Goal: Transaction & Acquisition: Obtain resource

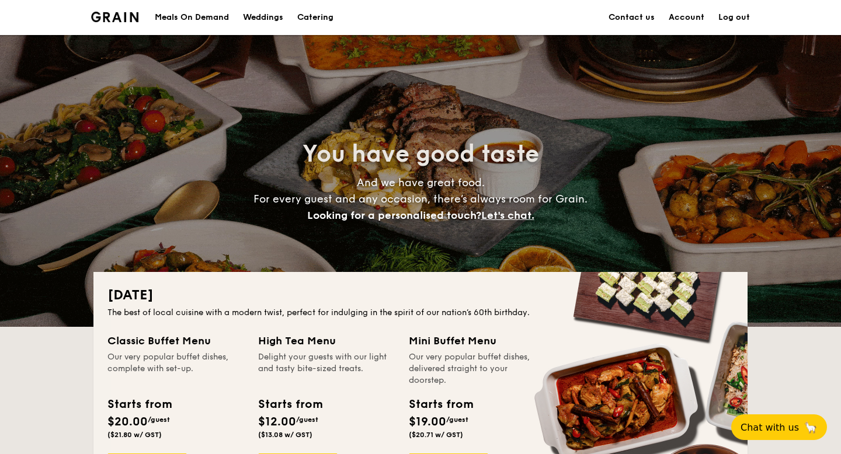
click at [194, 23] on div "Meals On Demand" at bounding box center [192, 17] width 74 height 35
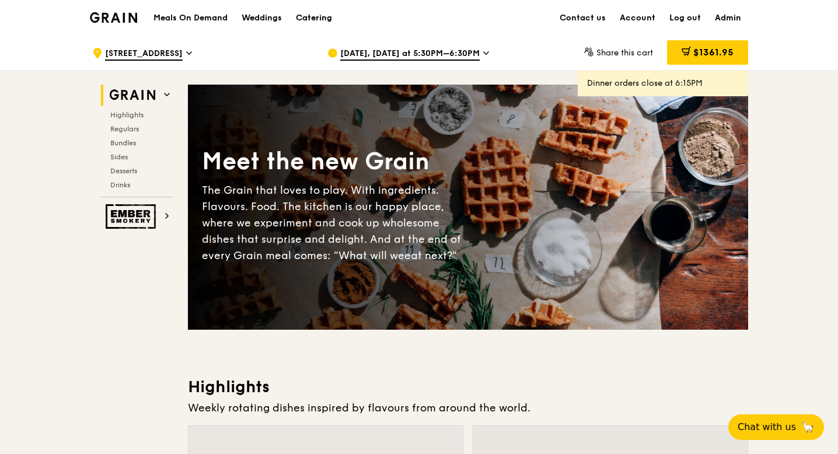
click at [322, 16] on div "Catering" at bounding box center [314, 18] width 36 height 35
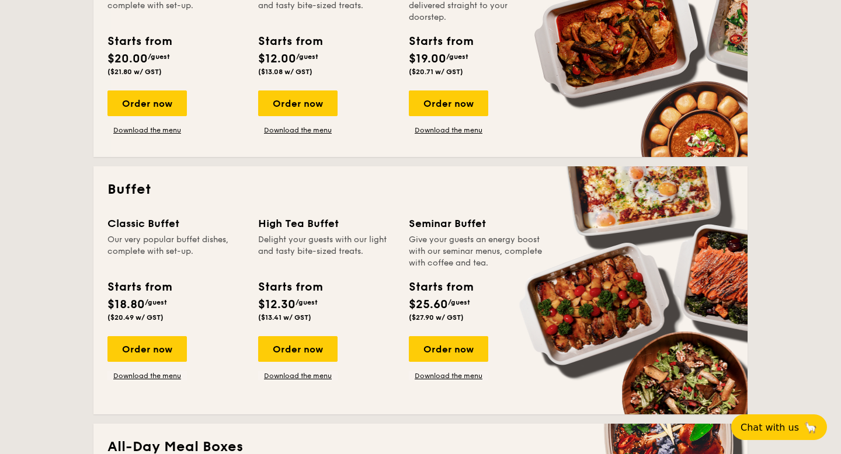
scroll to position [364, 0]
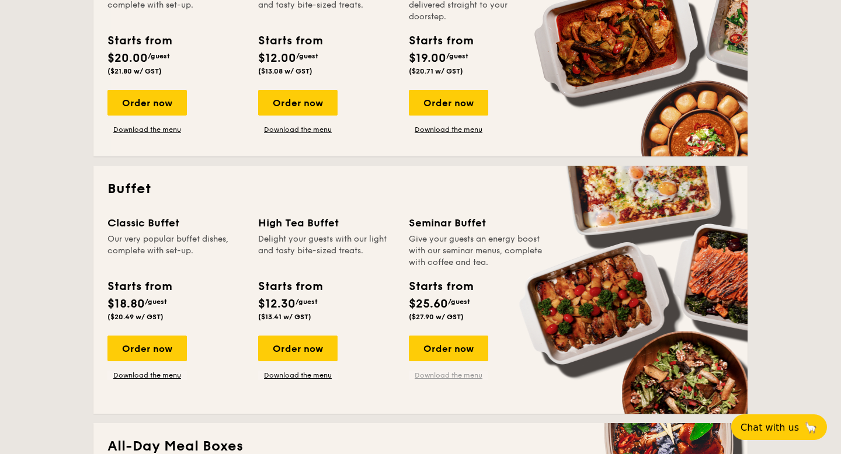
click at [442, 374] on link "Download the menu" at bounding box center [448, 375] width 79 height 9
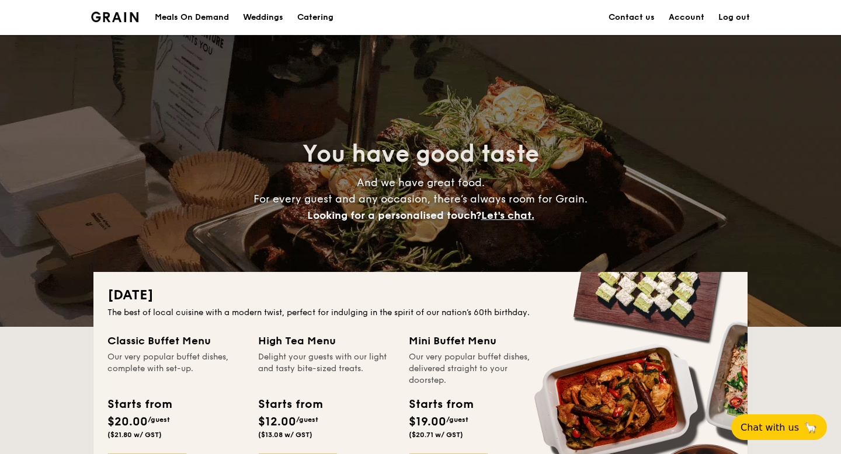
click at [177, 17] on div "Meals On Demand" at bounding box center [192, 17] width 74 height 35
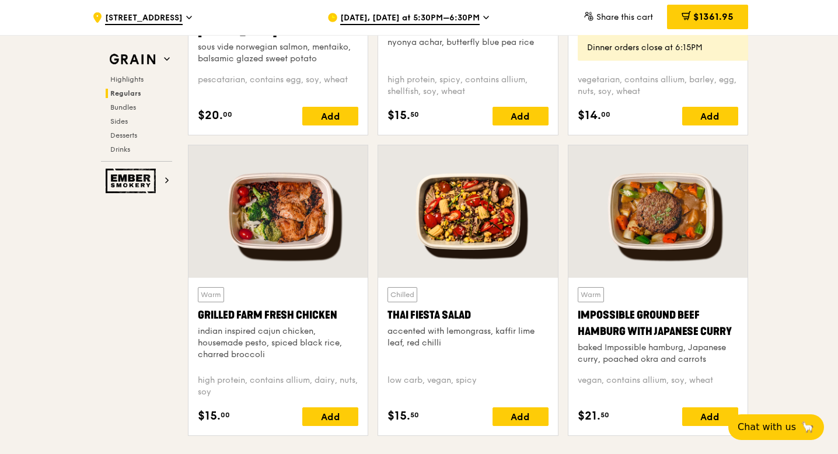
scroll to position [1229, 0]
